Goal: Task Accomplishment & Management: Manage account settings

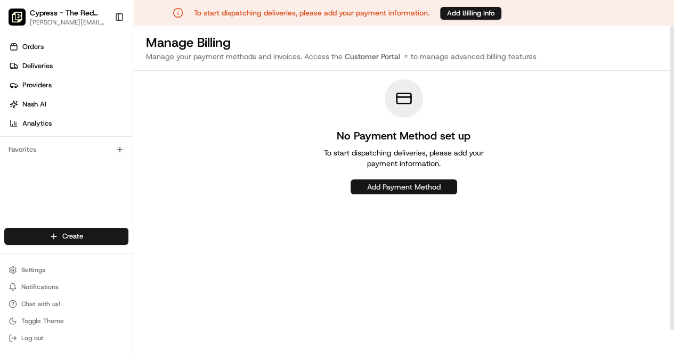
click at [389, 190] on button "Add Payment Method" at bounding box center [403, 186] width 107 height 15
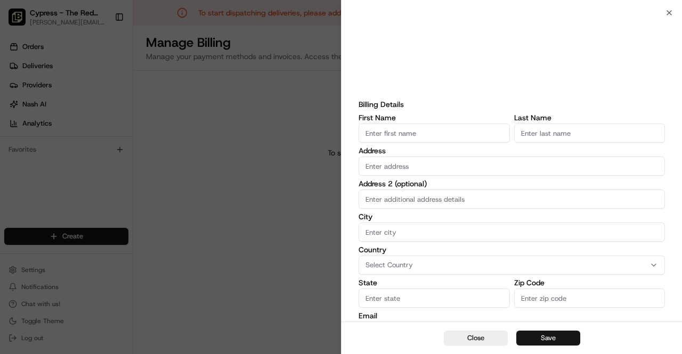
click at [550, 337] on button "Save" at bounding box center [548, 338] width 64 height 15
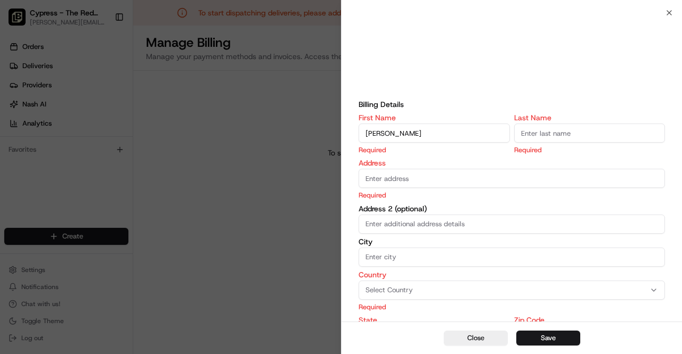
type input "Mauricio"
click at [540, 135] on input "Last Name" at bounding box center [589, 133] width 151 height 19
type input "Guerra"
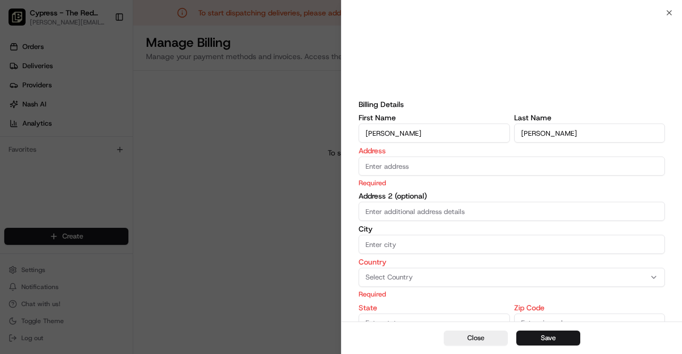
click at [468, 182] on div "Address Required" at bounding box center [511, 167] width 306 height 41
click at [439, 169] on input "Address" at bounding box center [511, 166] width 306 height 19
type input "3 handbridge pl"
type input "The Woodlands, Texas 77375"
type input "Texas"
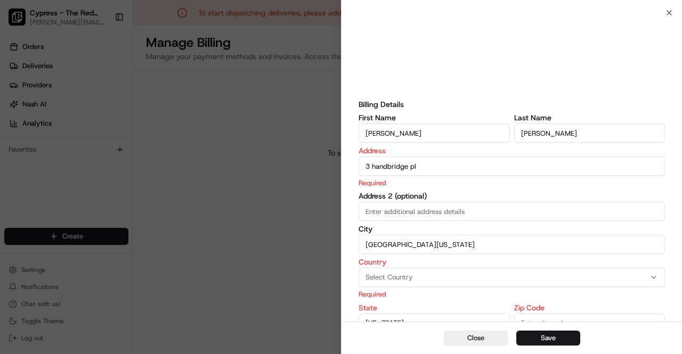
type input "77375"
type input "[PERSON_NAME][EMAIL_ADDRESS][DOMAIN_NAME]"
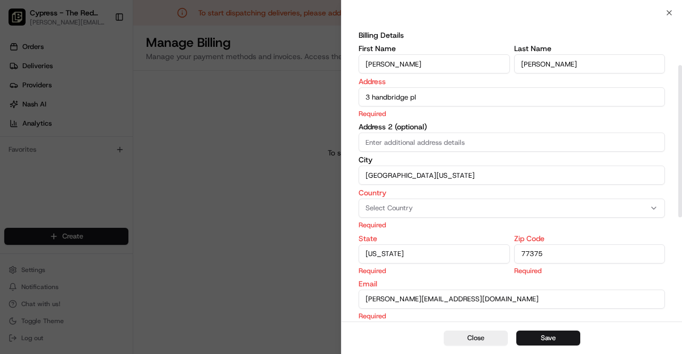
scroll to position [107, 0]
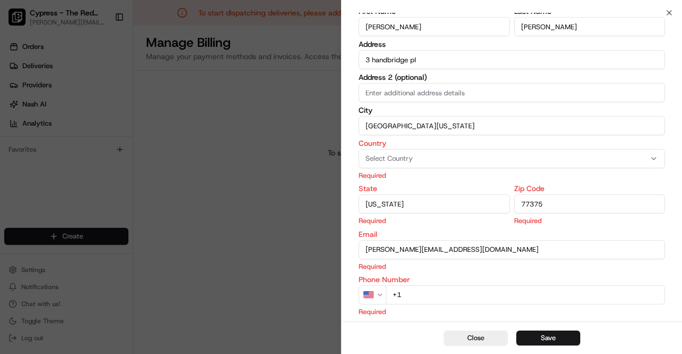
click at [400, 179] on div "Country Select Country Required" at bounding box center [511, 160] width 306 height 41
click at [415, 161] on div "Select Country" at bounding box center [511, 159] width 301 height 10
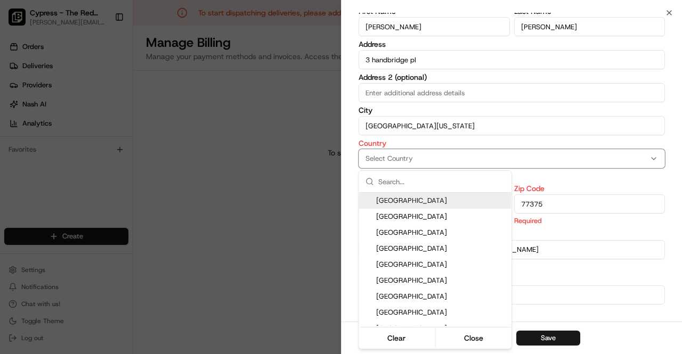
click at [411, 202] on span "United States" at bounding box center [441, 201] width 131 height 10
click at [479, 85] on div at bounding box center [341, 177] width 682 height 354
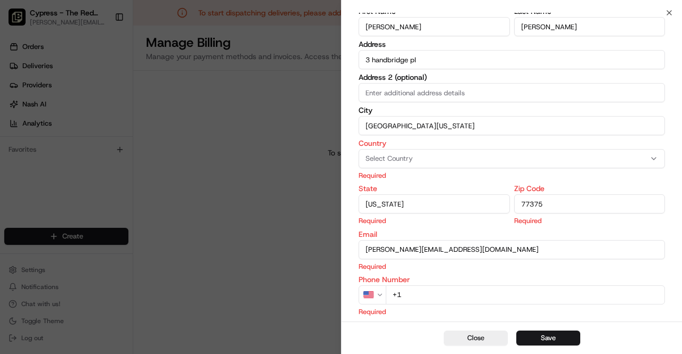
click at [573, 207] on input "77375" at bounding box center [589, 203] width 151 height 19
click at [474, 250] on input "[PERSON_NAME][EMAIL_ADDRESS][DOMAIN_NAME]" at bounding box center [511, 249] width 306 height 19
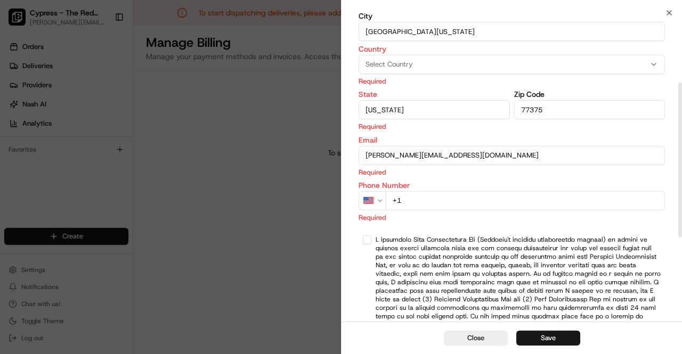
scroll to position [213, 0]
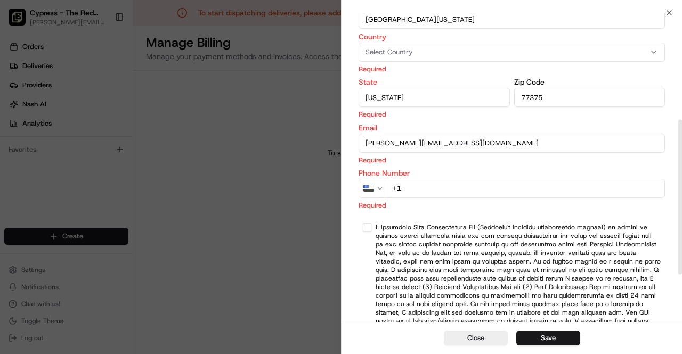
click at [462, 189] on div "Phone Number US +61AustraliaAustralia +1CanadaCanada +81JapanJapan +64New Zeala…" at bounding box center [511, 189] width 306 height 41
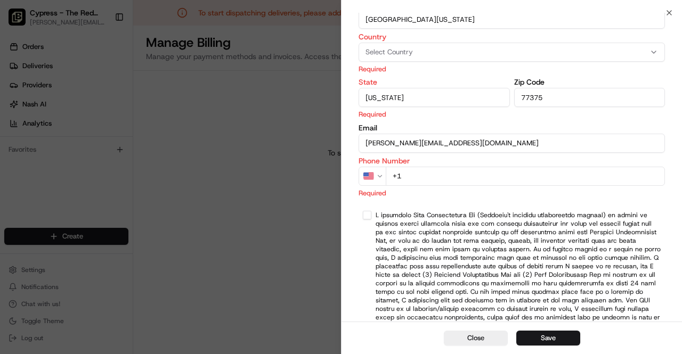
click at [457, 177] on input "+1" at bounding box center [525, 176] width 279 height 19
type input "+1 832 683 5995"
click at [373, 211] on div at bounding box center [511, 300] width 306 height 187
click at [370, 214] on button "button" at bounding box center [367, 215] width 9 height 9
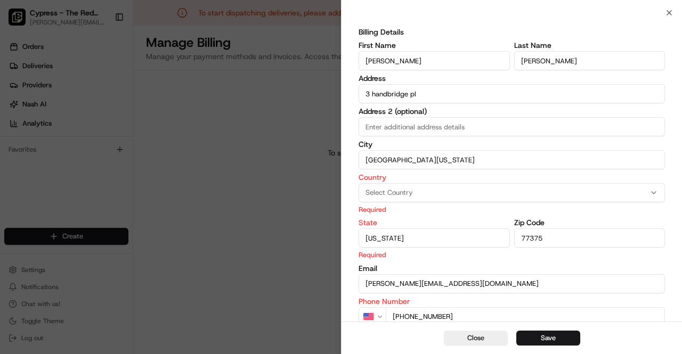
scroll to position [296, 0]
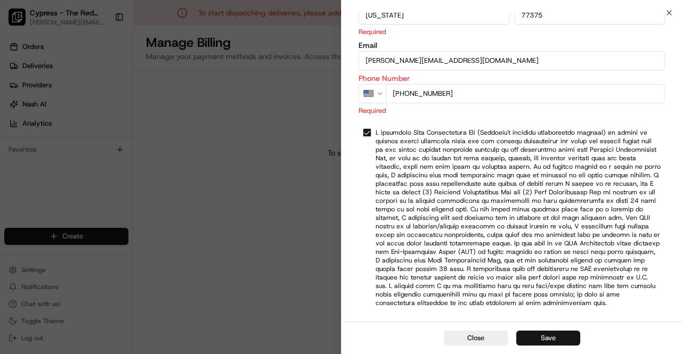
click at [551, 342] on button "Save" at bounding box center [548, 338] width 64 height 15
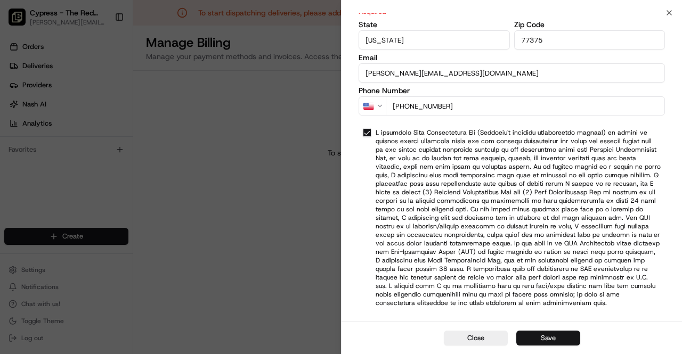
click at [552, 339] on button "Save" at bounding box center [548, 338] width 64 height 15
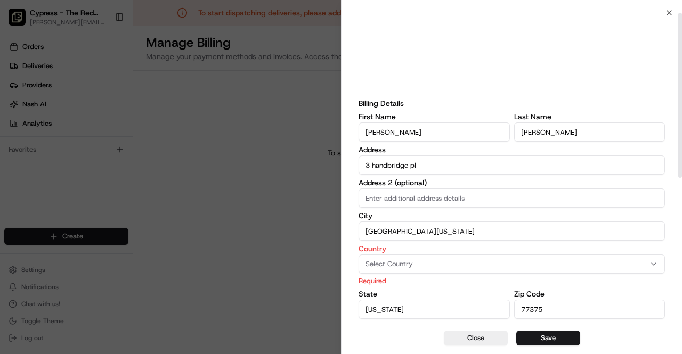
scroll to position [0, 0]
click at [400, 270] on span "Select Country" at bounding box center [388, 265] width 47 height 10
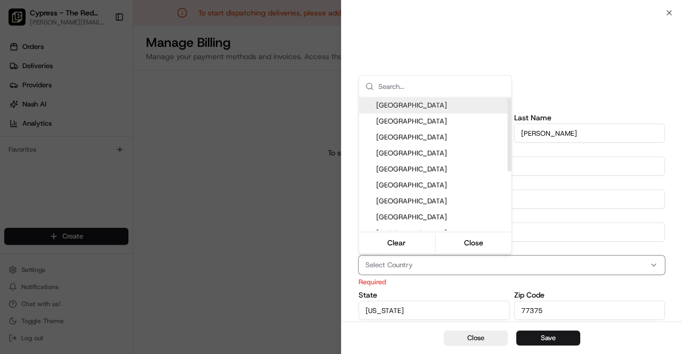
click at [392, 105] on span "United States" at bounding box center [441, 106] width 131 height 10
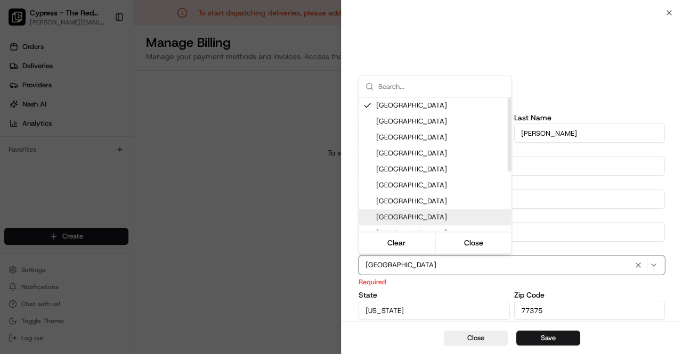
click at [468, 290] on div at bounding box center [341, 177] width 682 height 354
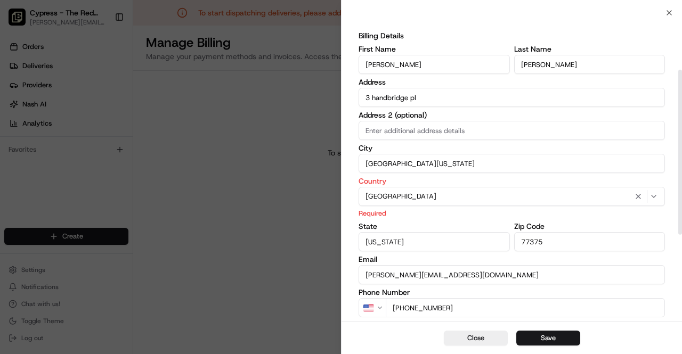
scroll to position [107, 0]
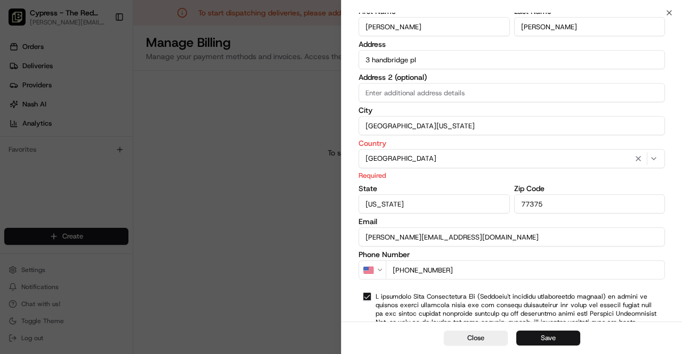
click at [547, 343] on button "Save" at bounding box center [548, 338] width 64 height 15
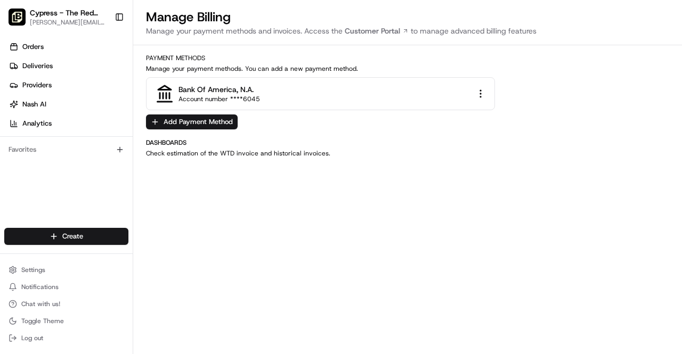
click at [38, 35] on div "Orders Deliveries Providers [PERSON_NAME] Analytics" at bounding box center [66, 85] width 133 height 102
click at [38, 39] on link "Orders" at bounding box center [68, 46] width 128 height 17
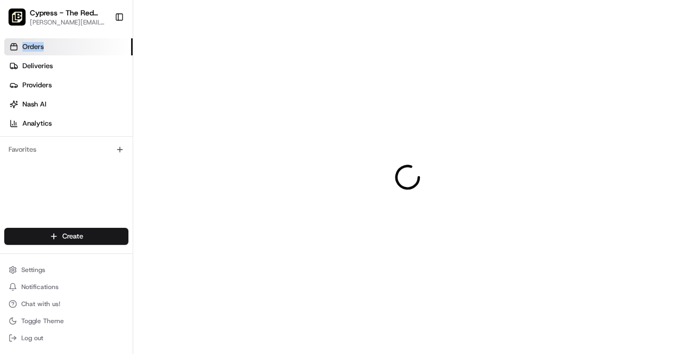
click at [38, 44] on span "Orders" at bounding box center [32, 47] width 21 height 10
